Goal: Communication & Community: Ask a question

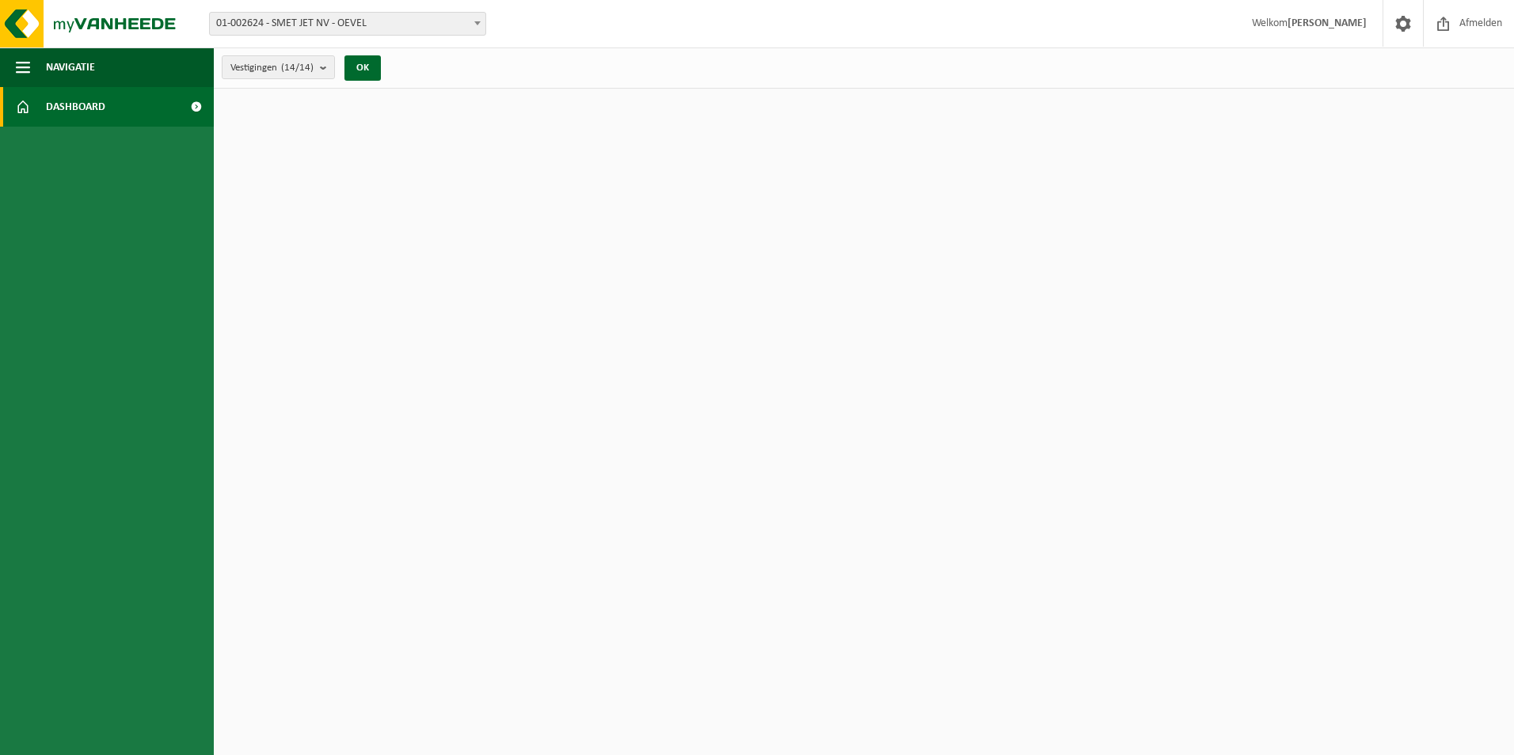
click at [193, 110] on span at bounding box center [196, 107] width 36 height 40
click at [42, 112] on link "Dashboard" at bounding box center [107, 107] width 214 height 40
click at [1458, 25] on span "Afmelden" at bounding box center [1481, 23] width 51 height 47
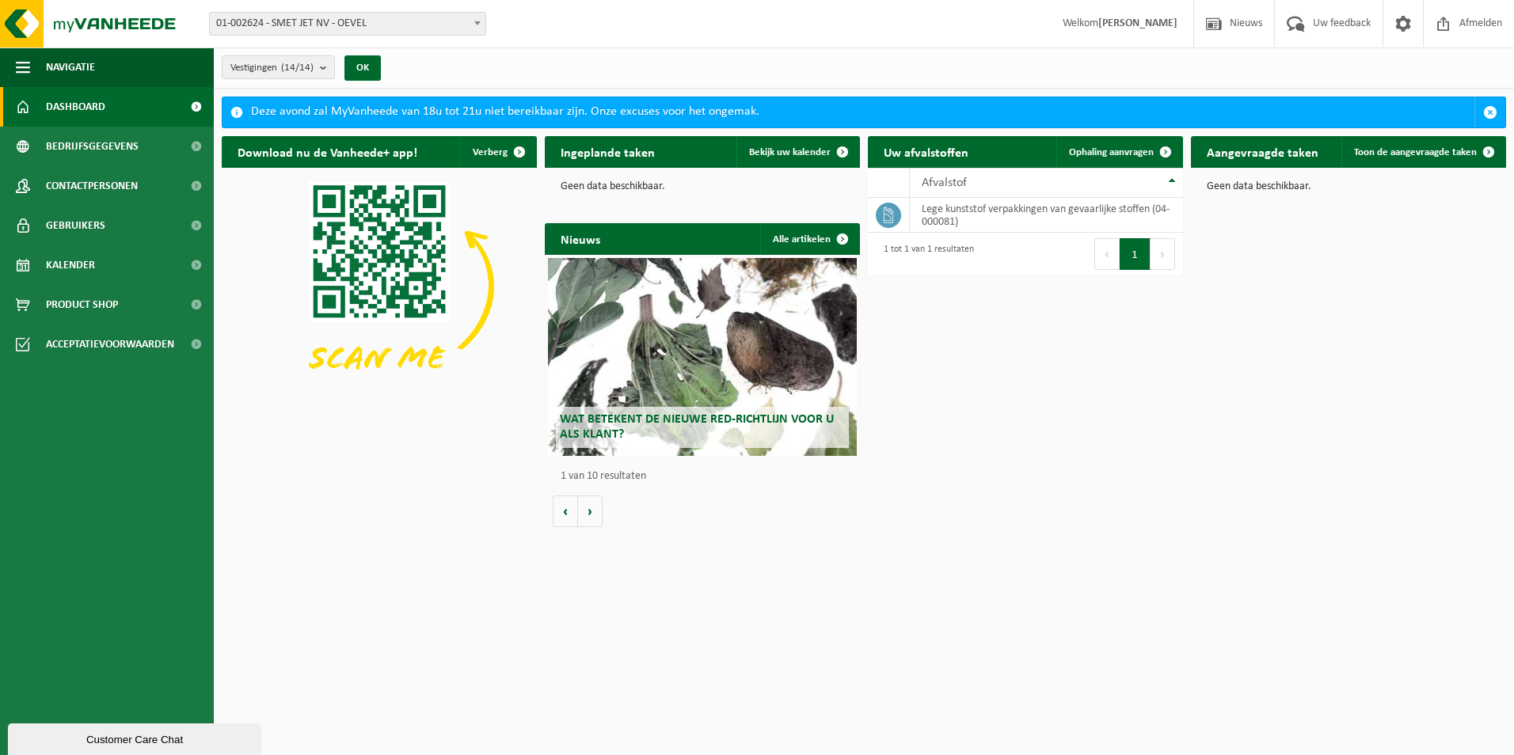
click at [127, 740] on div "Customer Care Chat" at bounding box center [135, 740] width 230 height 12
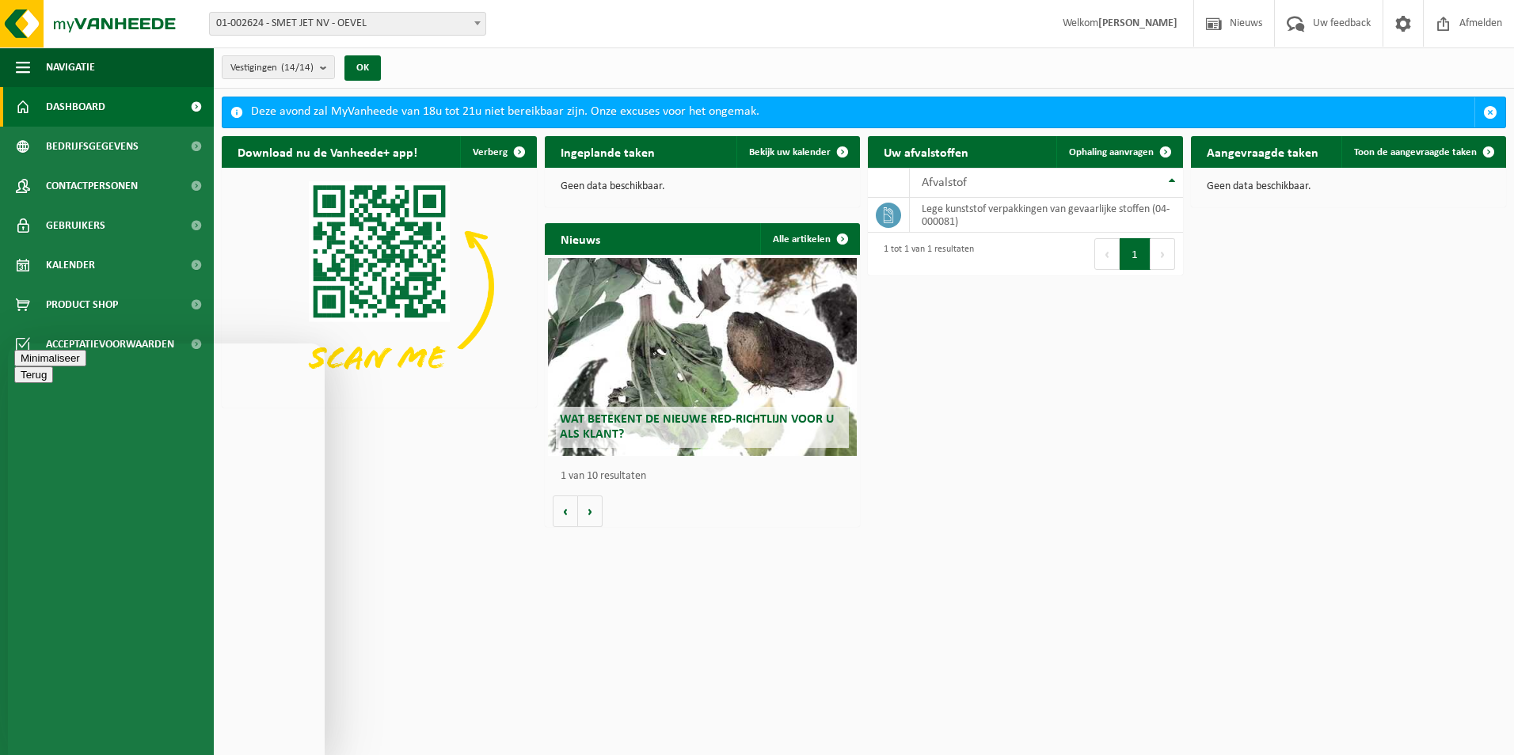
click at [29, 363] on button "Terug" at bounding box center [33, 358] width 39 height 17
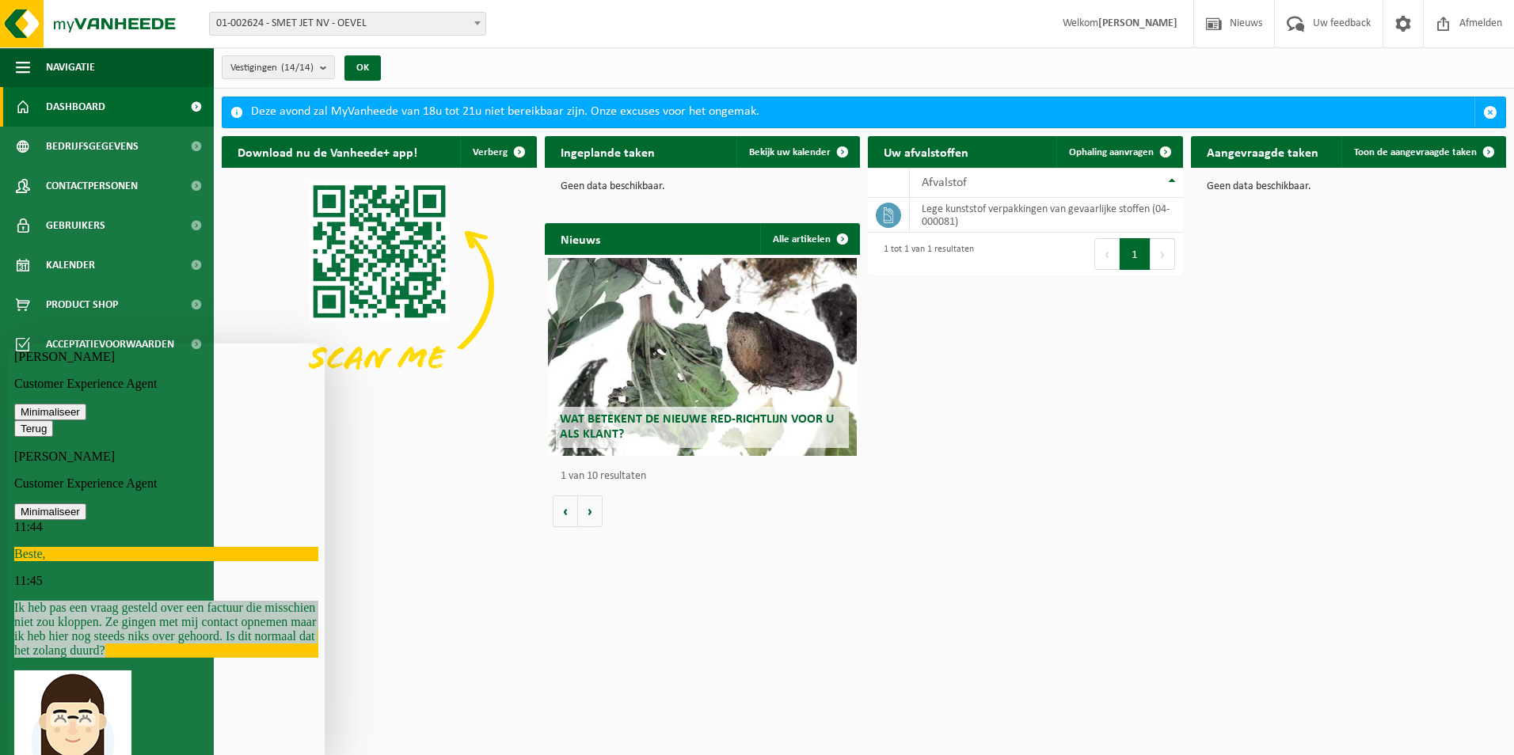
drag, startPoint x: 249, startPoint y: 546, endPoint x: 80, endPoint y: 464, distance: 188.1
click at [80, 601] on div "Ik heb pas een vraag gesteld over een factuur die misschien niet zou kloppen. Z…" at bounding box center [166, 629] width 304 height 57
drag, startPoint x: 80, startPoint y: 464, endPoint x: 34, endPoint y: 373, distance: 102.0
click at [21, 423] on icon "button" at bounding box center [21, 429] width 0 height 12
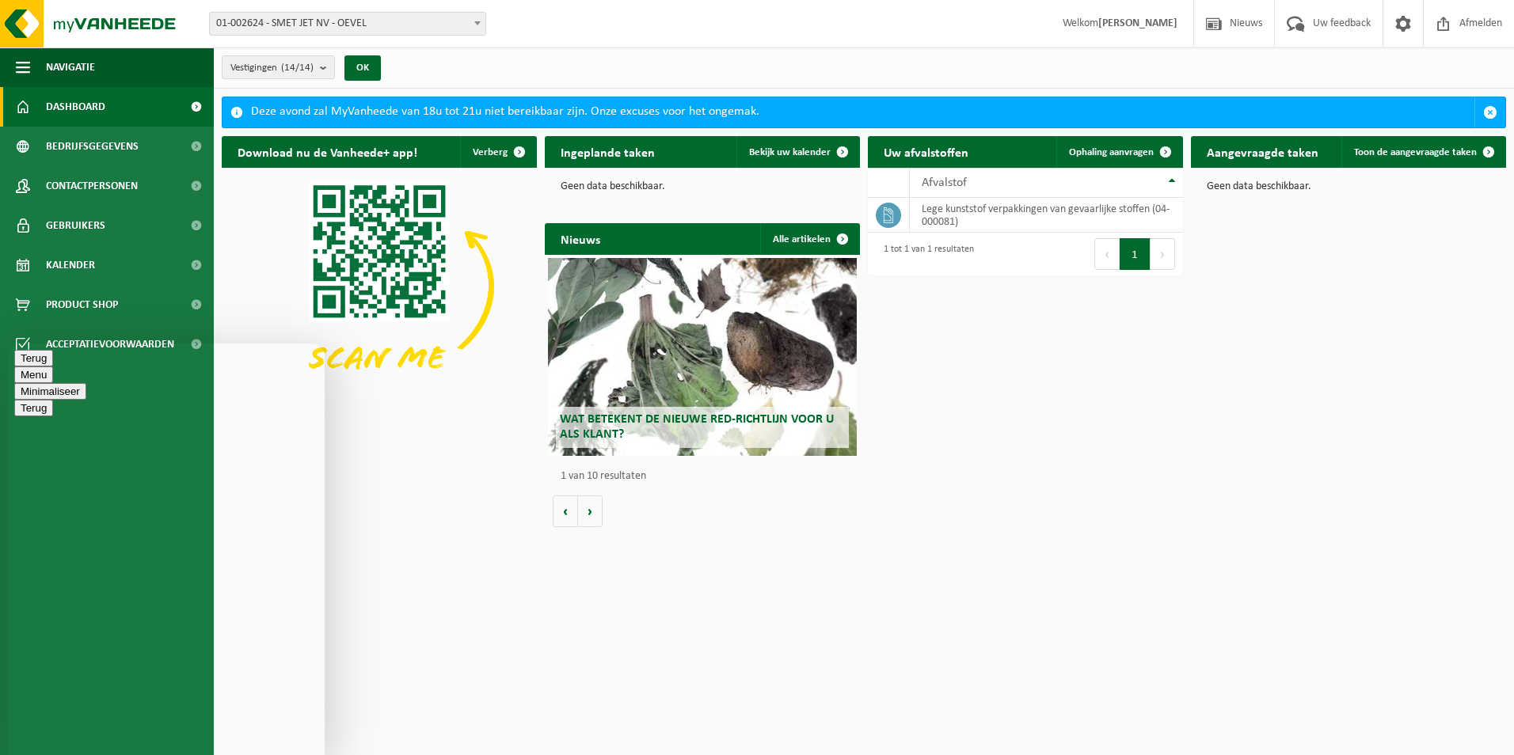
type textarea "Beste, hebben jullie hier al een antwoord op?"
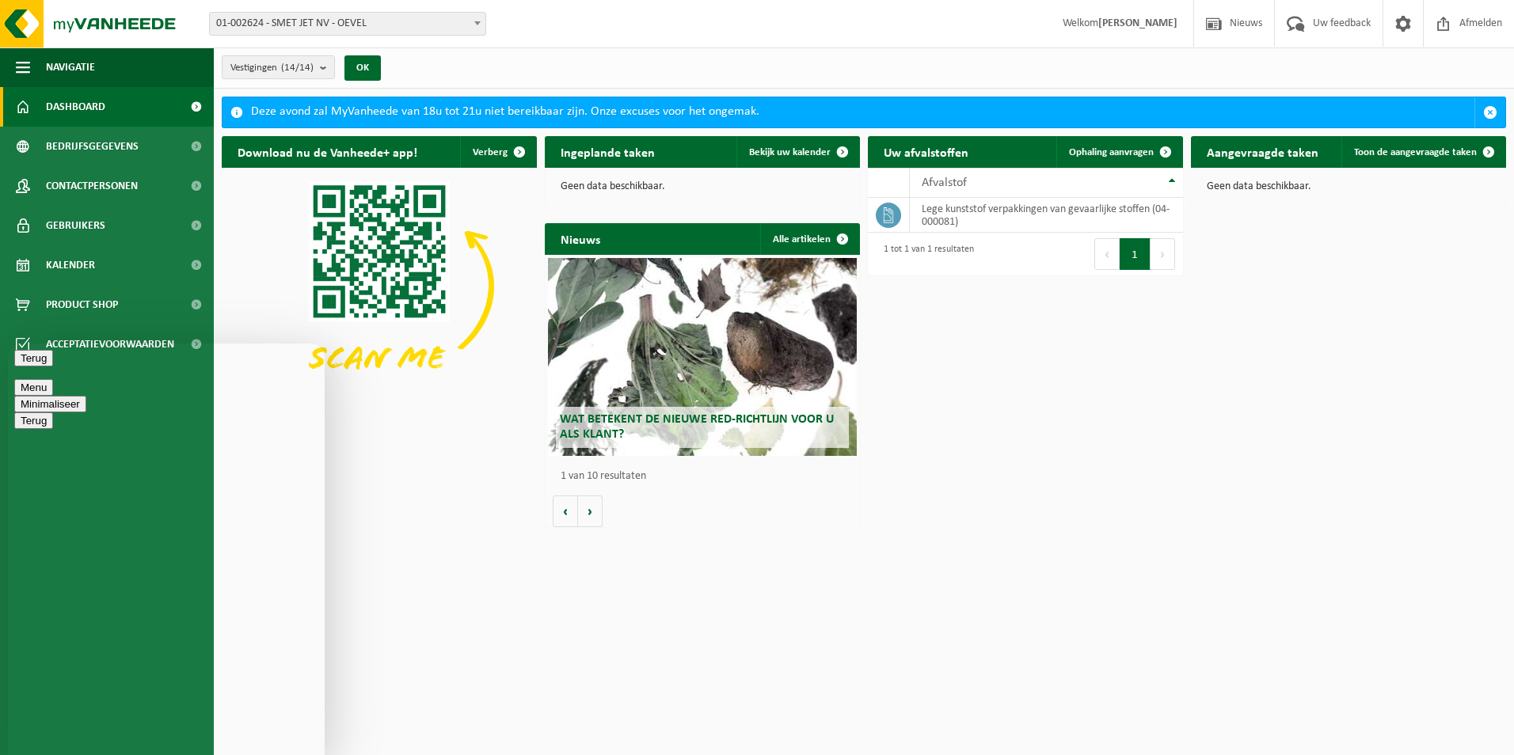
click at [34, 367] on button "Terug" at bounding box center [33, 358] width 39 height 17
drag, startPoint x: 562, startPoint y: 622, endPoint x: 601, endPoint y: 629, distance: 39.3
click at [562, 623] on html "Vestiging: 01-002624 - SMET JET NV - OEVEL 10-921910 - CHANTIER GUEST SAFETY - …" at bounding box center [757, 377] width 1514 height 755
